Goal: Information Seeking & Learning: Check status

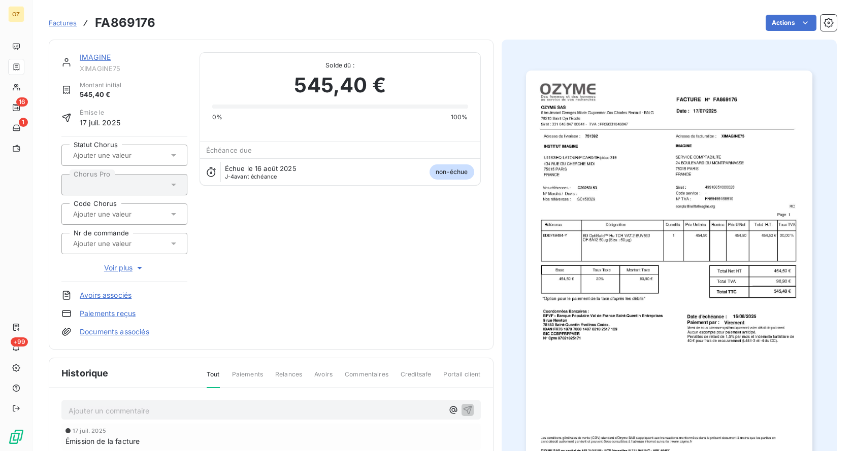
click at [273, 53] on div "Solde dû : 545,40 € 0% 100%" at bounding box center [340, 87] width 256 height 69
click at [100, 58] on link "IMAGINE" at bounding box center [95, 57] width 31 height 9
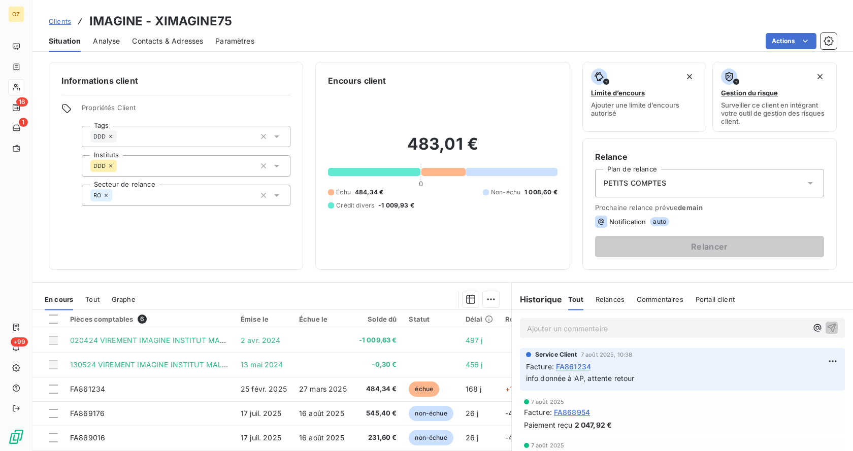
scroll to position [85, 0]
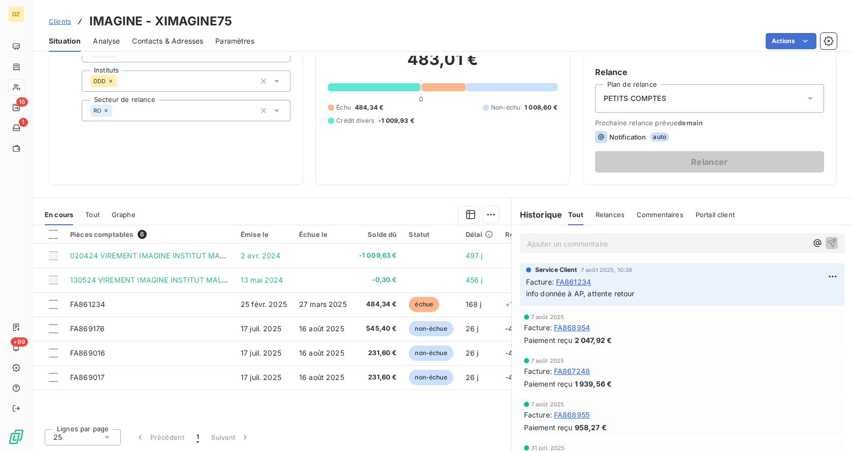
click at [117, 211] on span "Graphe" at bounding box center [124, 215] width 24 height 8
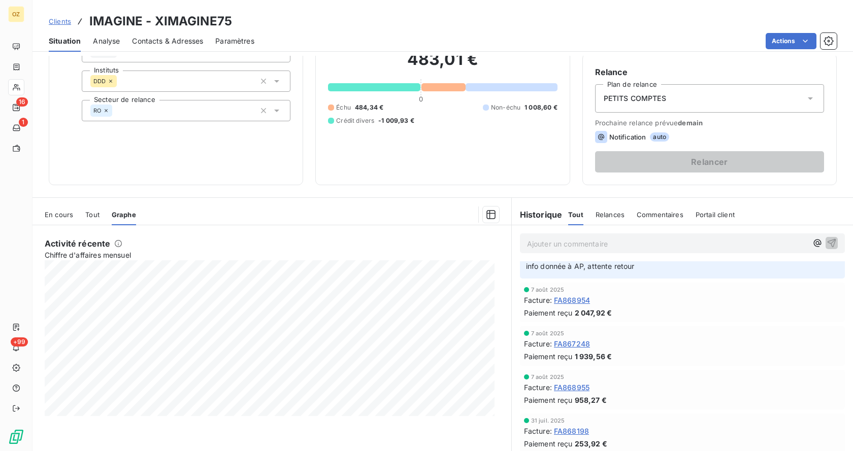
scroll to position [0, 0]
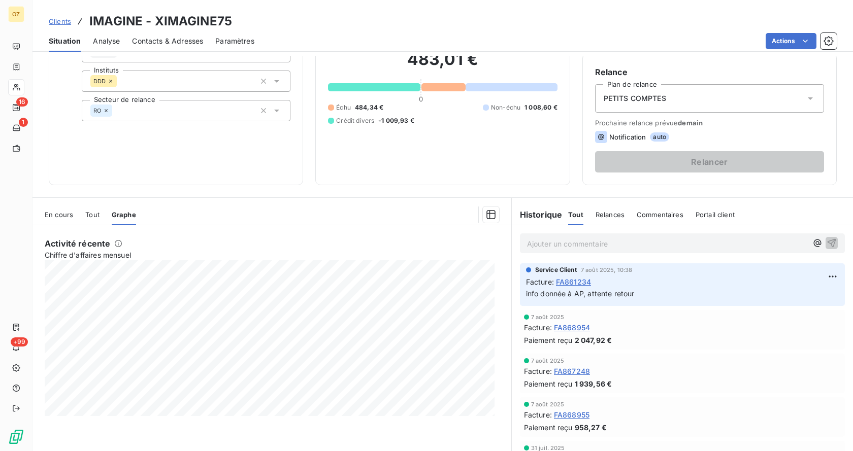
click at [100, 215] on div "En cours Tout Graphe" at bounding box center [272, 214] width 479 height 21
click at [92, 214] on span "Tout" at bounding box center [92, 215] width 14 height 8
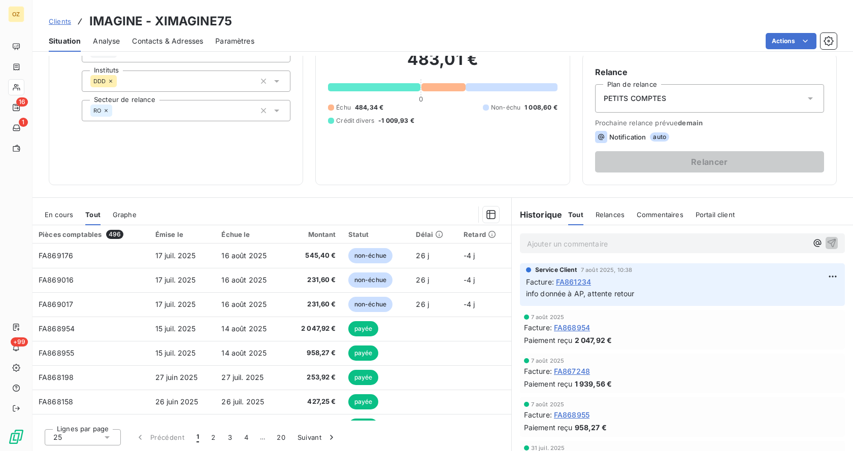
click at [60, 217] on span "En cours" at bounding box center [59, 215] width 28 height 8
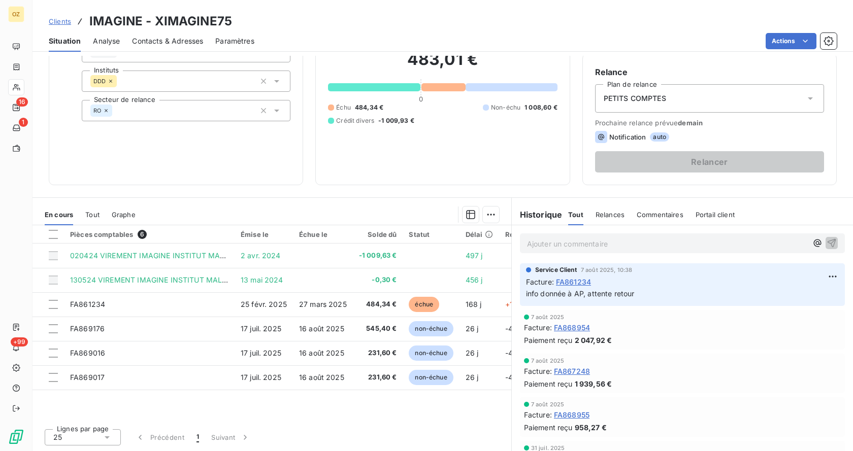
click at [99, 215] on span "Tout" at bounding box center [92, 215] width 14 height 8
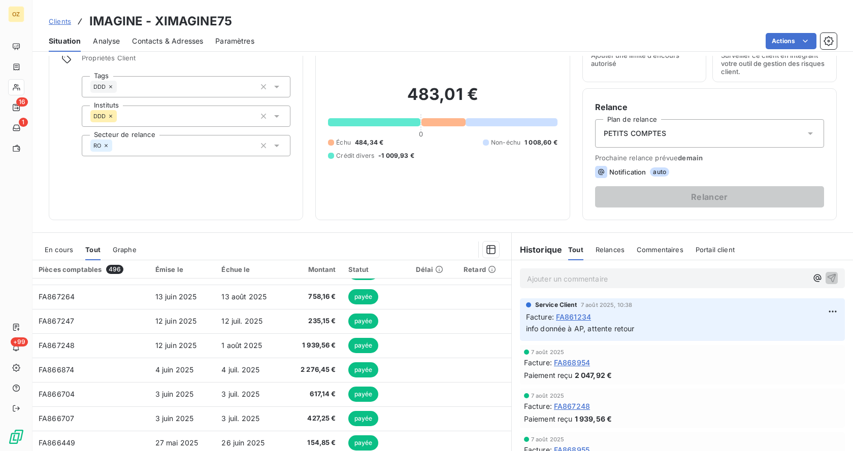
scroll to position [34, 0]
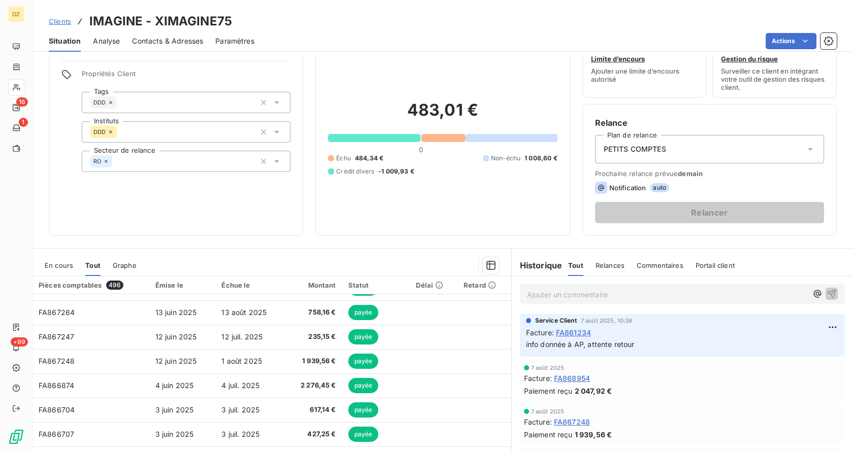
click at [102, 38] on span "Analyse" at bounding box center [106, 41] width 27 height 10
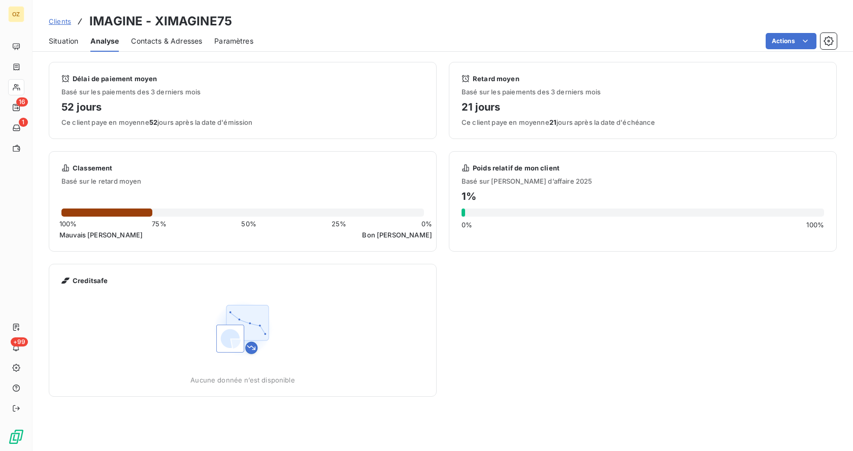
click at [86, 107] on h4 "52 jours" at bounding box center [242, 107] width 363 height 16
click at [100, 104] on h4 "52 jours" at bounding box center [242, 107] width 363 height 16
click at [85, 109] on h4 "52 jours" at bounding box center [242, 107] width 363 height 16
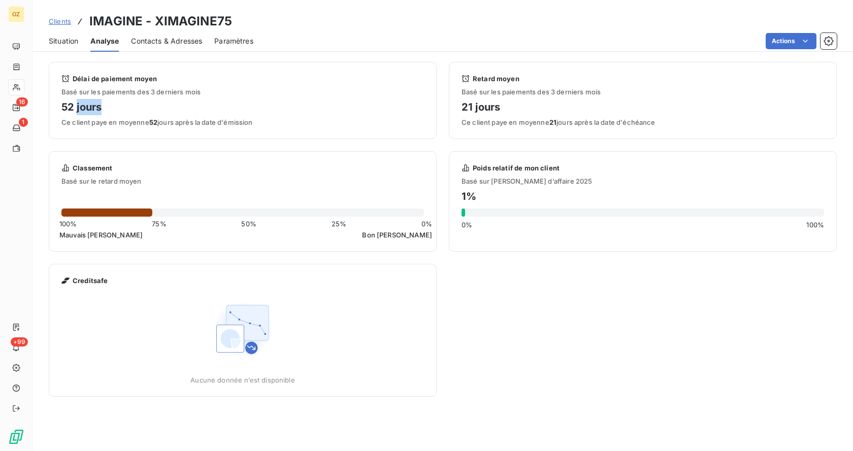
click at [85, 109] on h4 "52 jours" at bounding box center [242, 107] width 363 height 16
click at [115, 104] on h4 "52 jours" at bounding box center [242, 107] width 363 height 16
click at [156, 123] on span "52" at bounding box center [153, 122] width 8 height 8
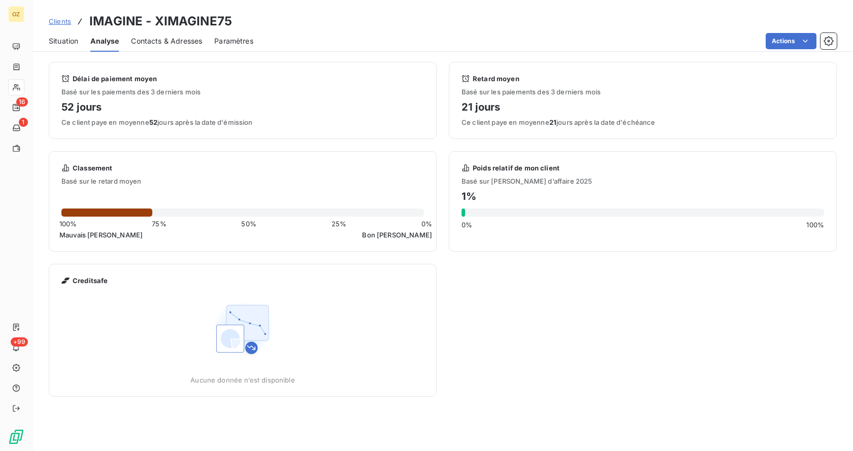
click at [200, 109] on h4 "52 jours" at bounding box center [242, 107] width 363 height 16
click at [61, 42] on span "Situation" at bounding box center [63, 41] width 29 height 10
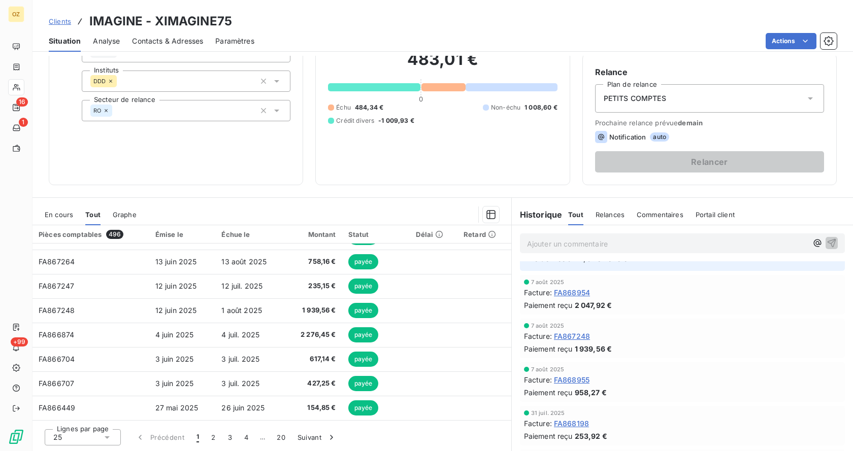
scroll to position [152, 0]
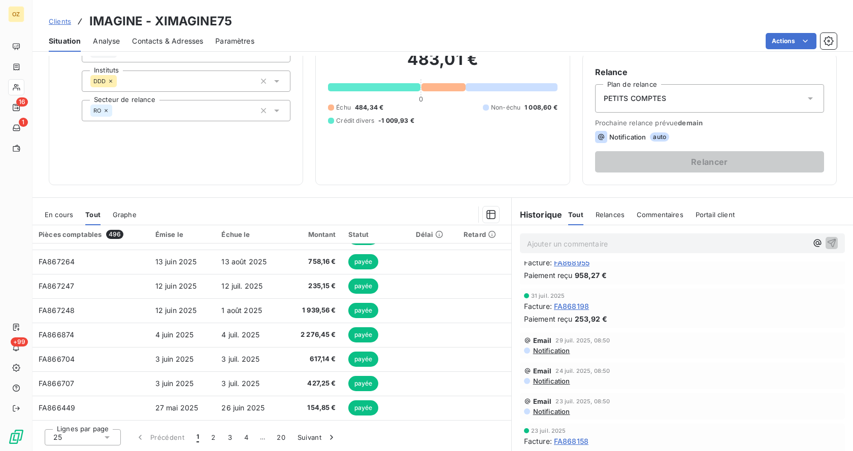
click at [705, 212] on span "Portail client" at bounding box center [715, 215] width 39 height 8
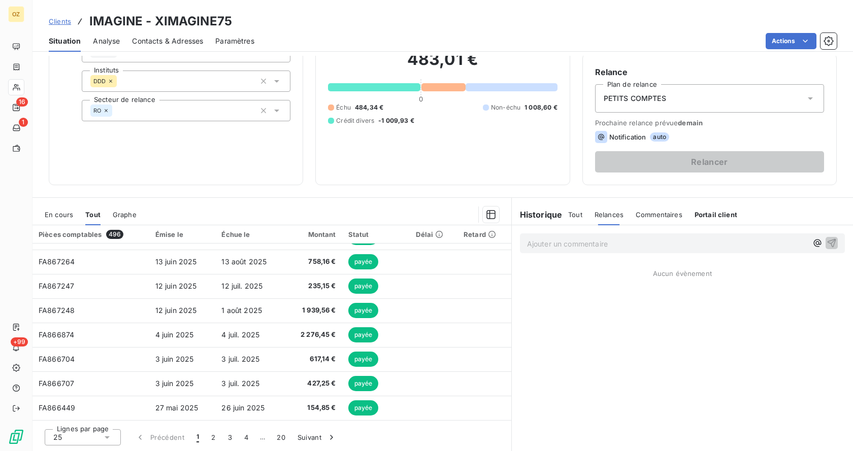
scroll to position [0, 0]
click at [535, 215] on h6 "Historique" at bounding box center [537, 215] width 51 height 12
click at [569, 217] on span "Tout" at bounding box center [575, 215] width 14 height 8
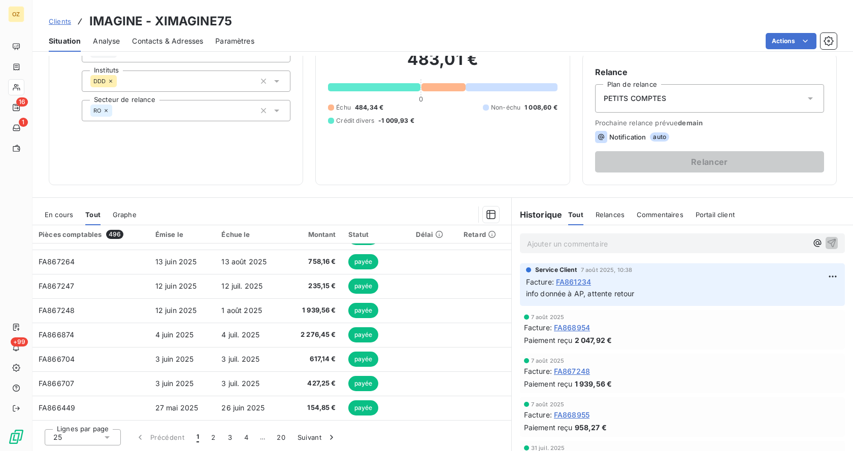
click at [720, 217] on span "Portail client" at bounding box center [715, 215] width 39 height 8
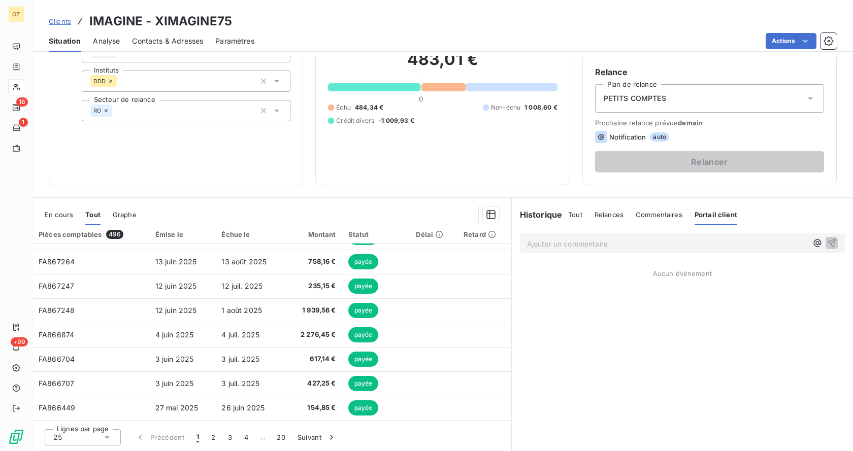
click at [570, 217] on span "Tout" at bounding box center [575, 215] width 14 height 8
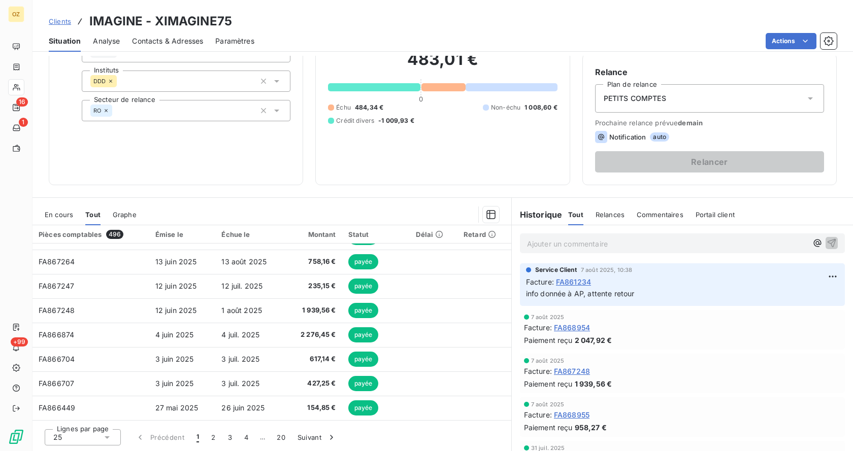
click at [709, 220] on div "Portail client" at bounding box center [715, 214] width 39 height 21
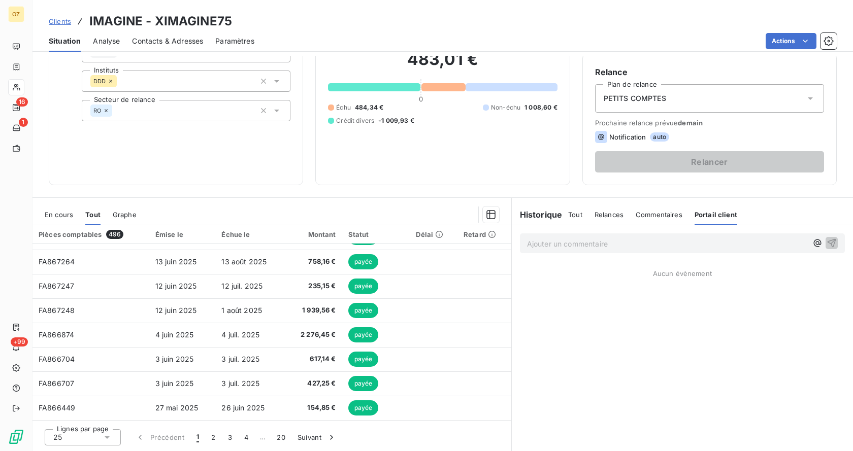
click at [562, 212] on div "Historique" at bounding box center [540, 215] width 57 height 12
click at [568, 216] on span "Tout" at bounding box center [575, 215] width 14 height 8
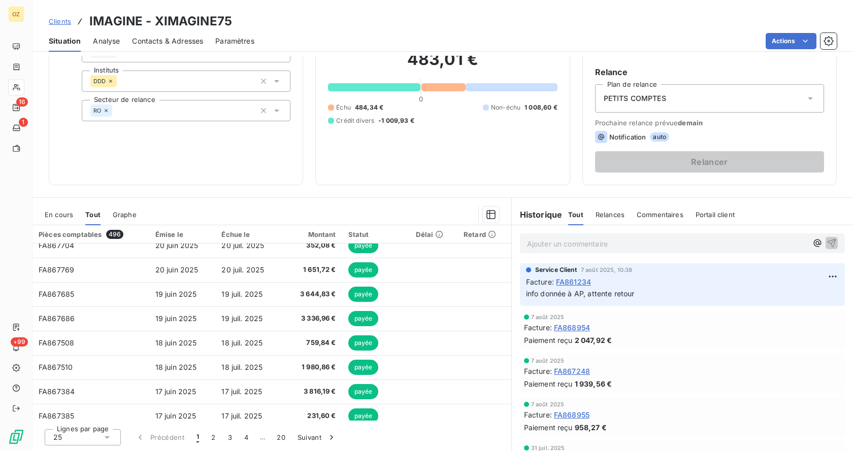
scroll to position [26, 0]
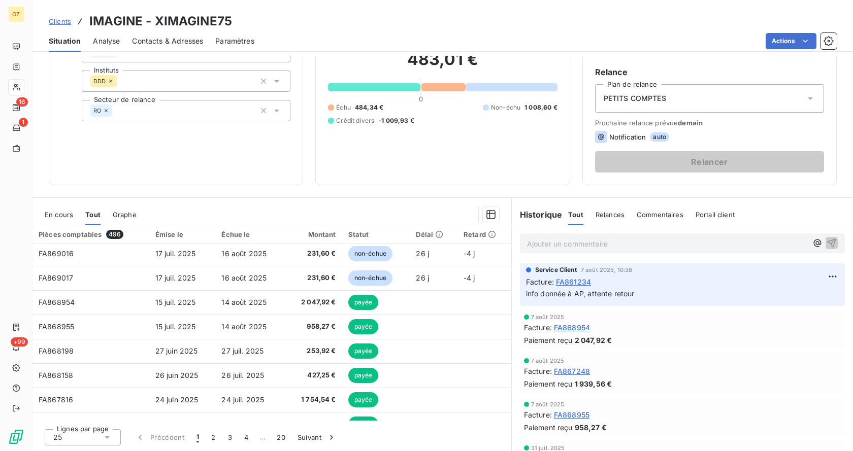
click at [414, 192] on div "Informations client Propriétés Client Tags DDD Instituts DDD Secteur de relance…" at bounding box center [443, 254] width 821 height 396
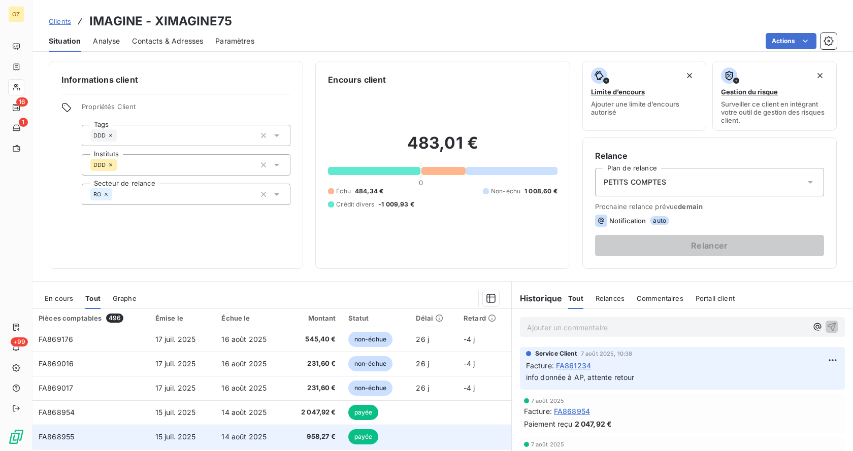
scroll to position [0, 0]
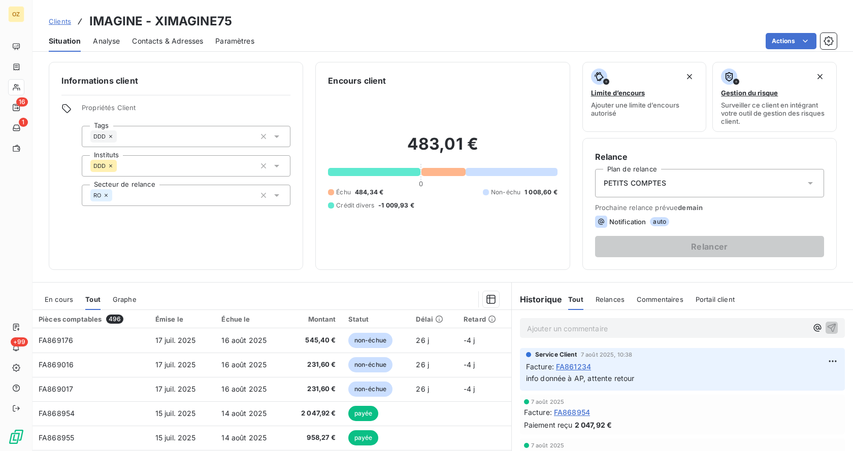
click at [339, 271] on div "Informations client Propriétés Client Tags DDD Instituts DDD Secteur de relance…" at bounding box center [443, 254] width 821 height 396
click at [215, 18] on h3 "IMAGINE - XIMAGINE75" at bounding box center [160, 21] width 143 height 18
click at [251, 28] on div "Clients IMAGINE - XIMAGINE75" at bounding box center [443, 21] width 821 height 18
drag, startPoint x: 230, startPoint y: 21, endPoint x: 79, endPoint y: 14, distance: 150.5
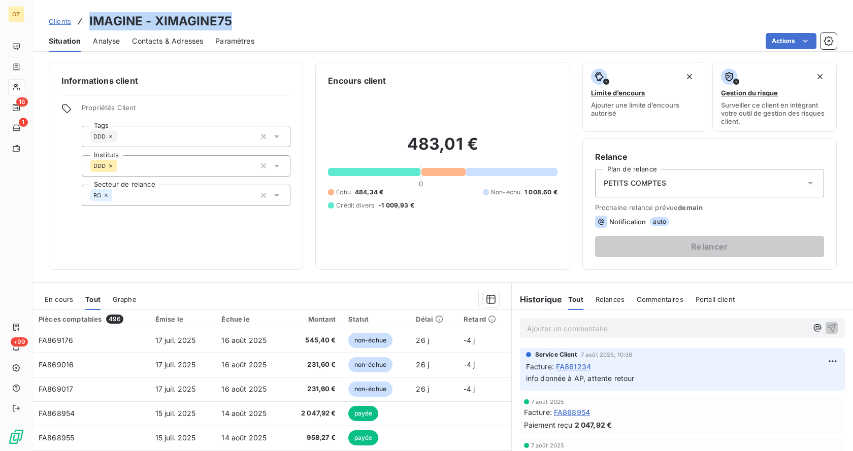
click at [79, 14] on div "Clients IMAGINE - XIMAGINE75" at bounding box center [443, 21] width 821 height 18
click at [274, 24] on div "Clients IMAGINE - XIMAGINE75" at bounding box center [443, 21] width 821 height 18
click at [211, 19] on h3 "IMAGINE - XIMAGINE75" at bounding box center [160, 21] width 143 height 18
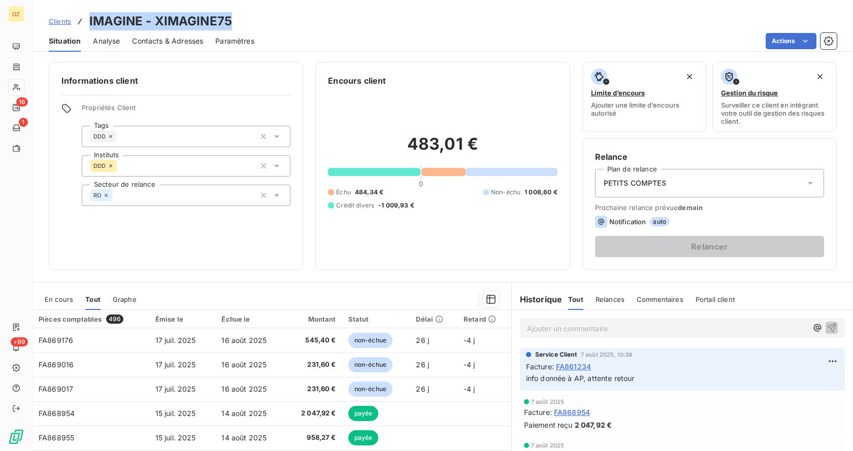
click at [250, 15] on div "Clients IMAGINE - XIMAGINE75" at bounding box center [443, 21] width 821 height 18
